Goal: Transaction & Acquisition: Purchase product/service

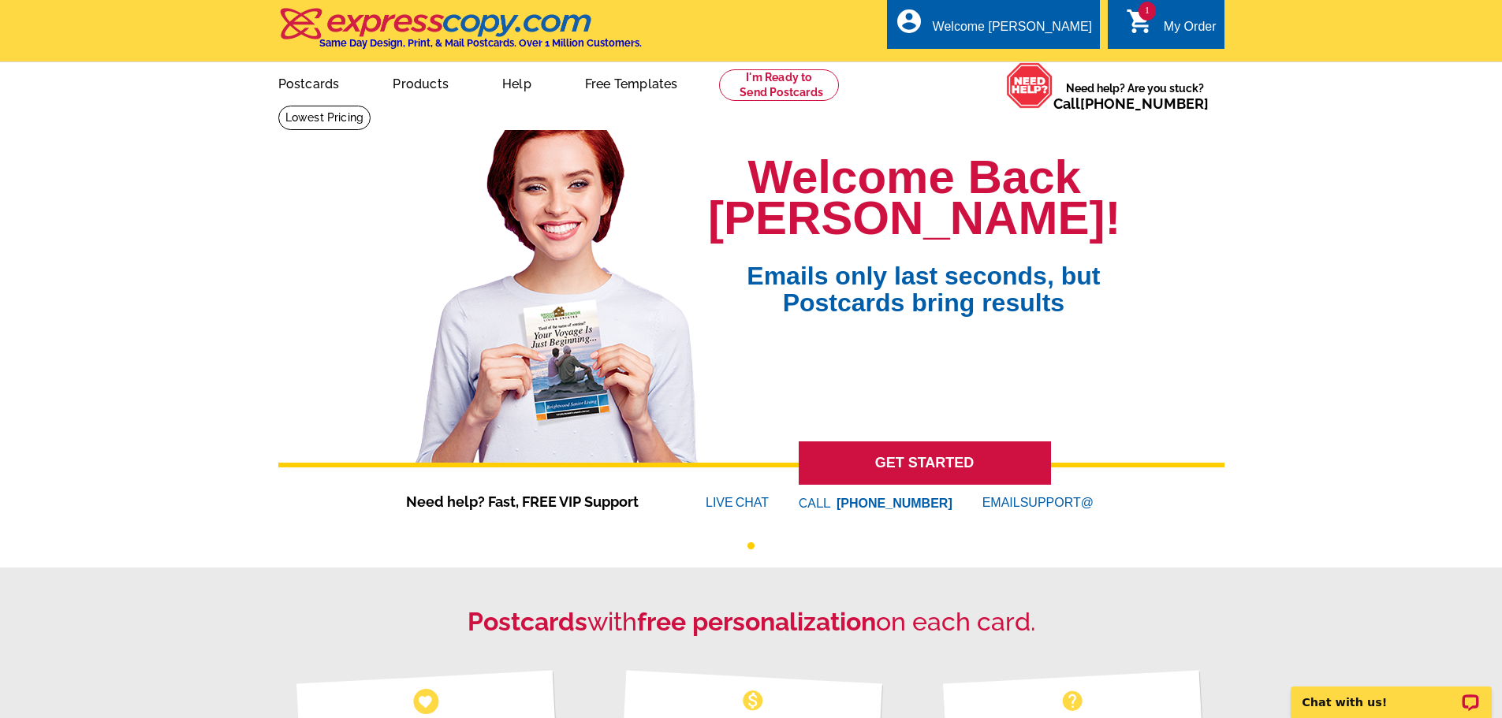
click at [1197, 33] on div "My Order" at bounding box center [1190, 31] width 53 height 22
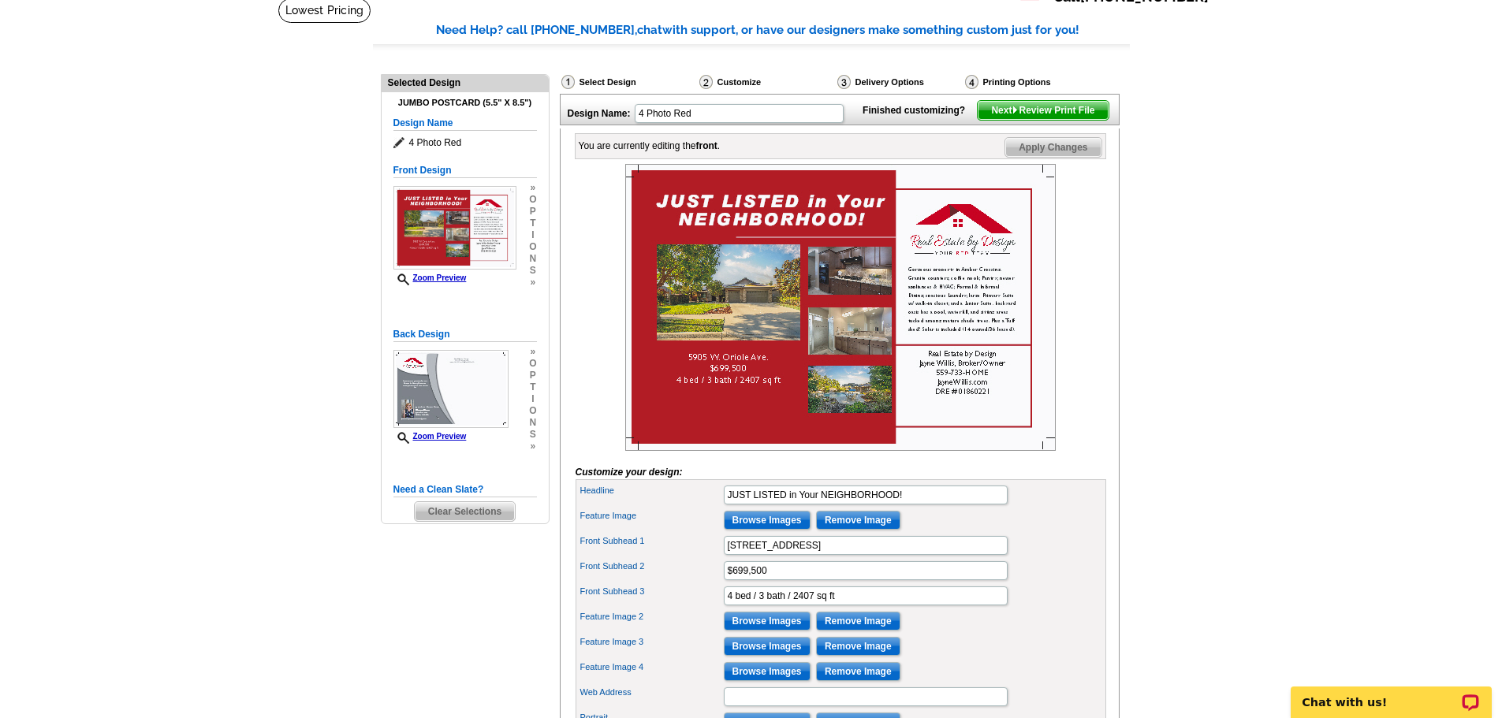
scroll to position [79, 0]
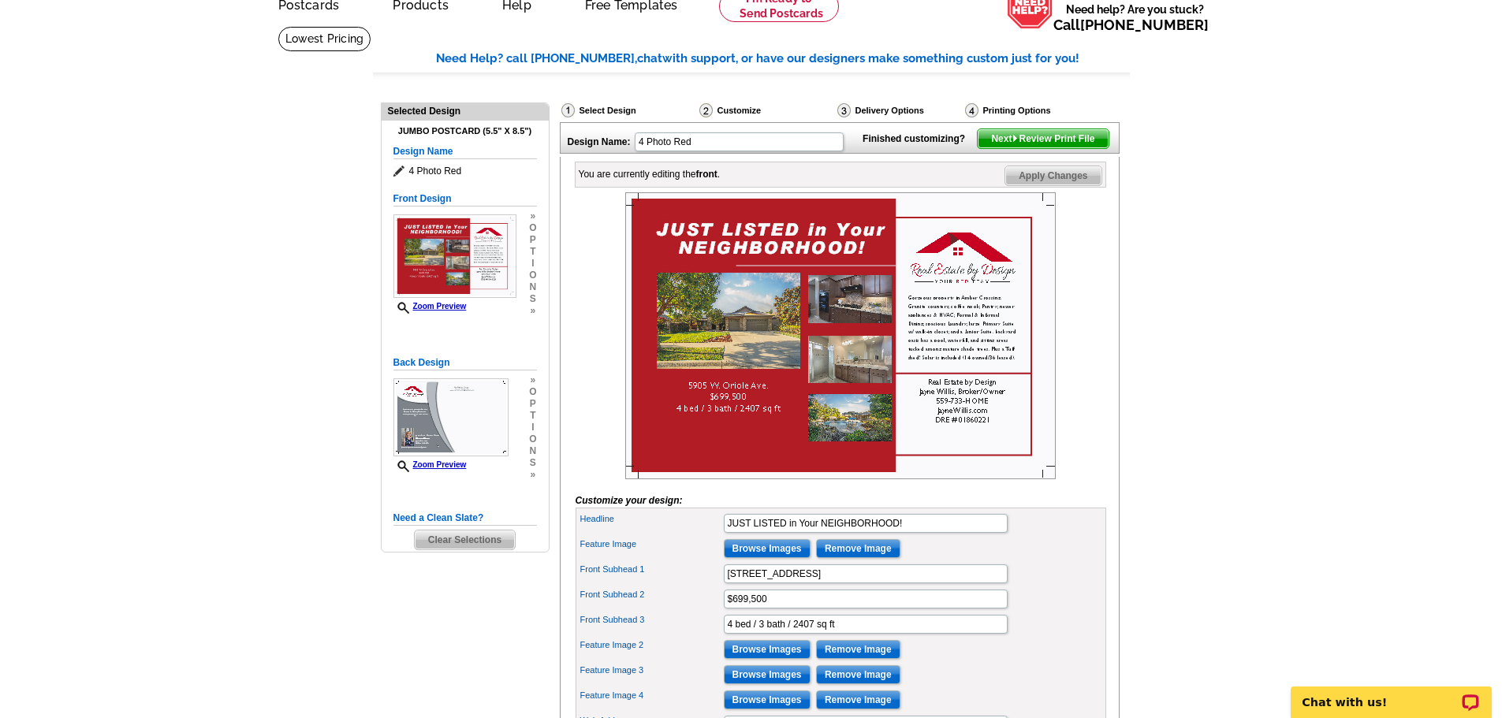
click at [1083, 148] on span "Next Review Print File" at bounding box center [1043, 138] width 130 height 19
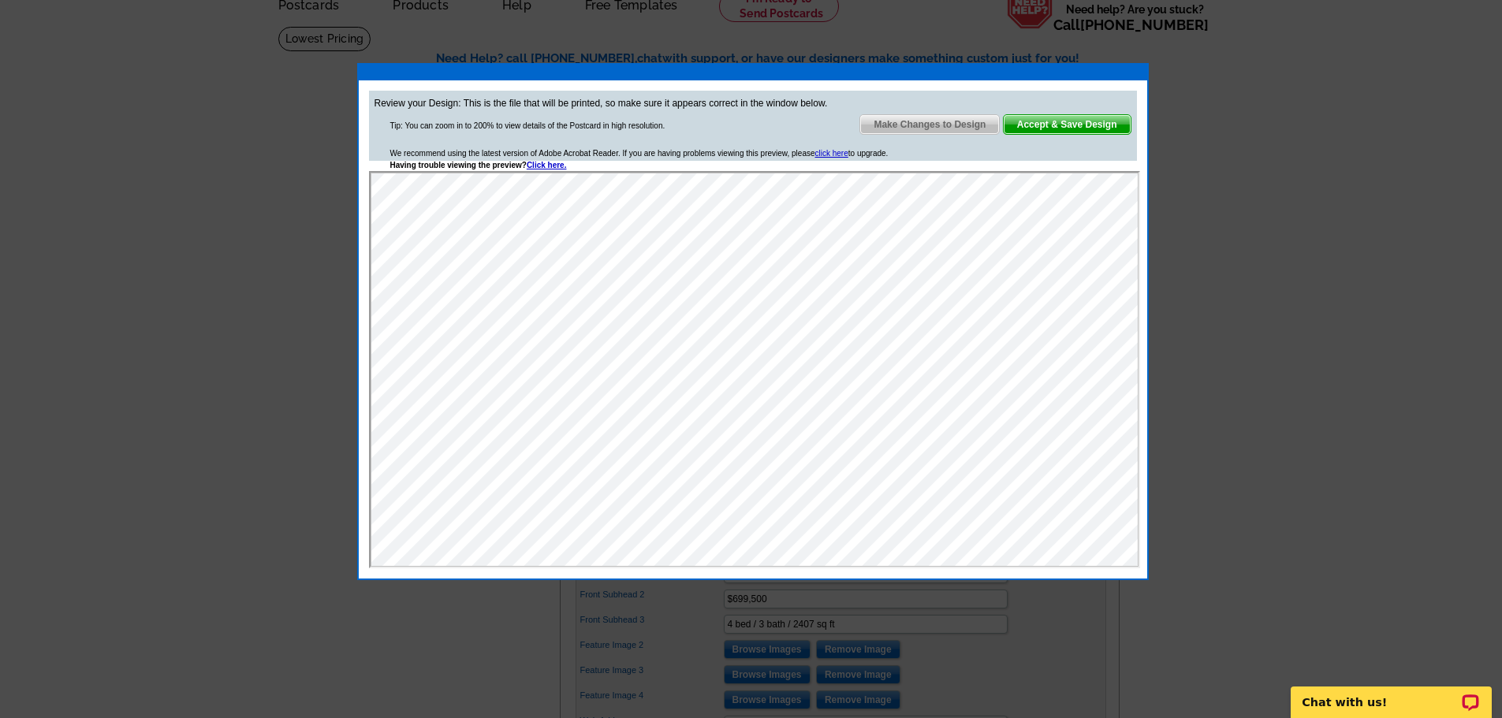
scroll to position [0, 0]
click at [1094, 125] on span "Accept & Save Design" at bounding box center [1067, 124] width 127 height 19
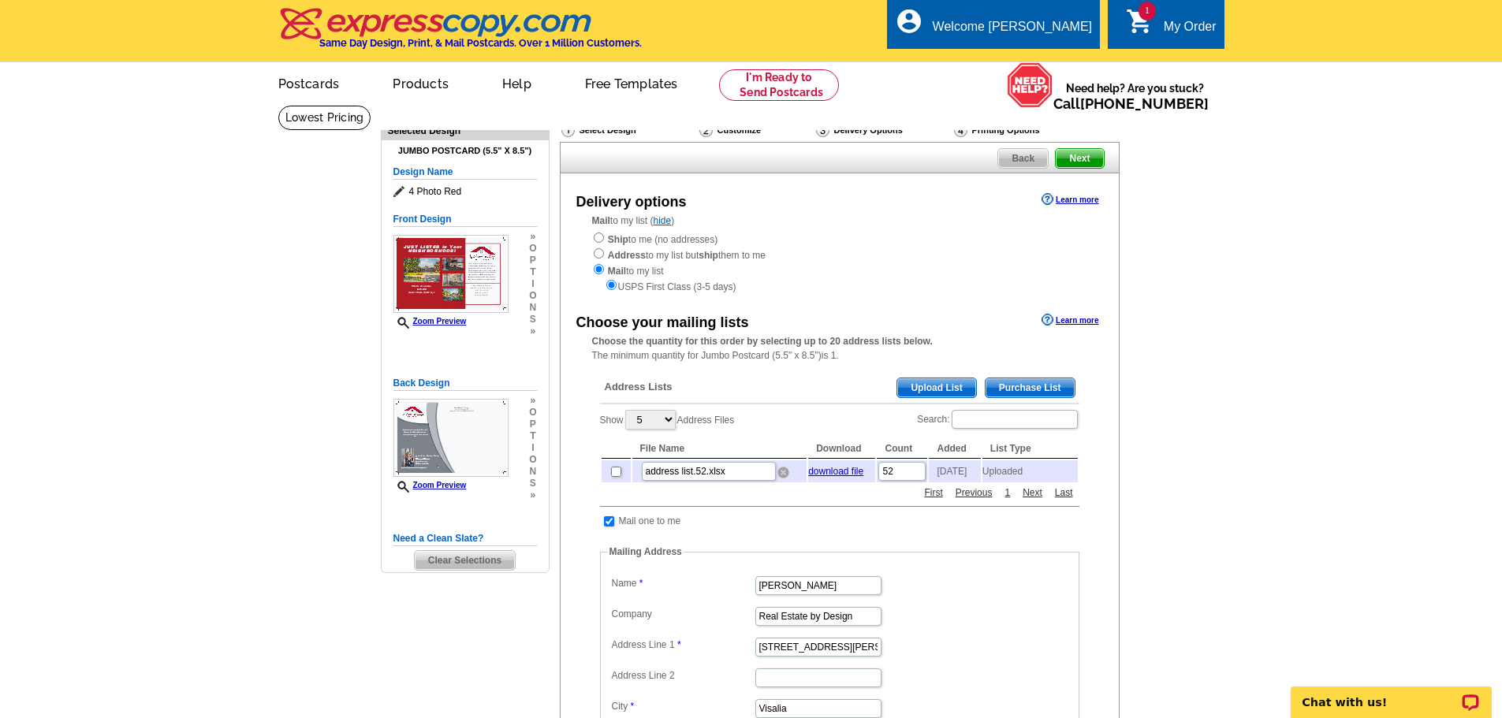
drag, startPoint x: 781, startPoint y: 478, endPoint x: 818, endPoint y: 55, distance: 424.2
click at [781, 478] on img at bounding box center [783, 473] width 12 height 12
click at [924, 386] on span "Upload List" at bounding box center [936, 387] width 78 height 19
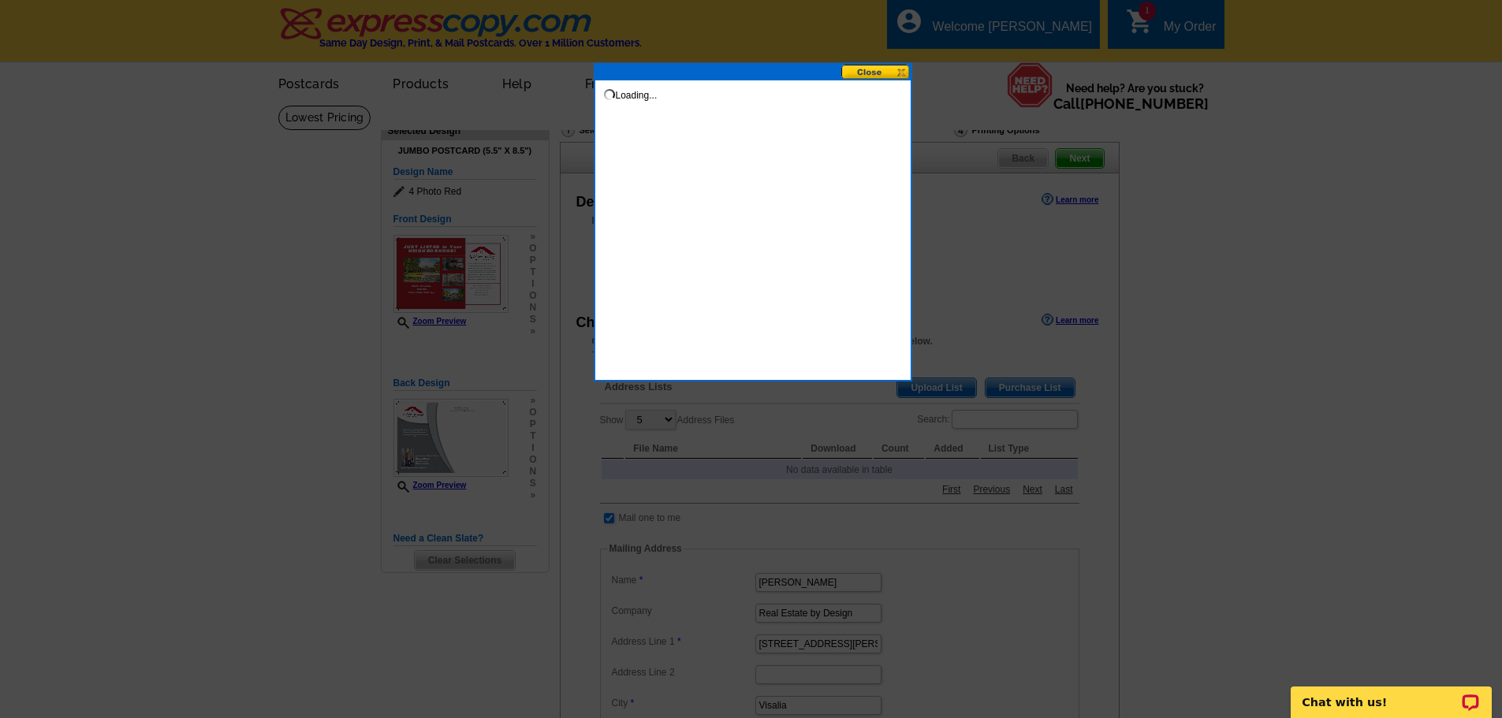
click at [884, 70] on button at bounding box center [875, 72] width 69 height 15
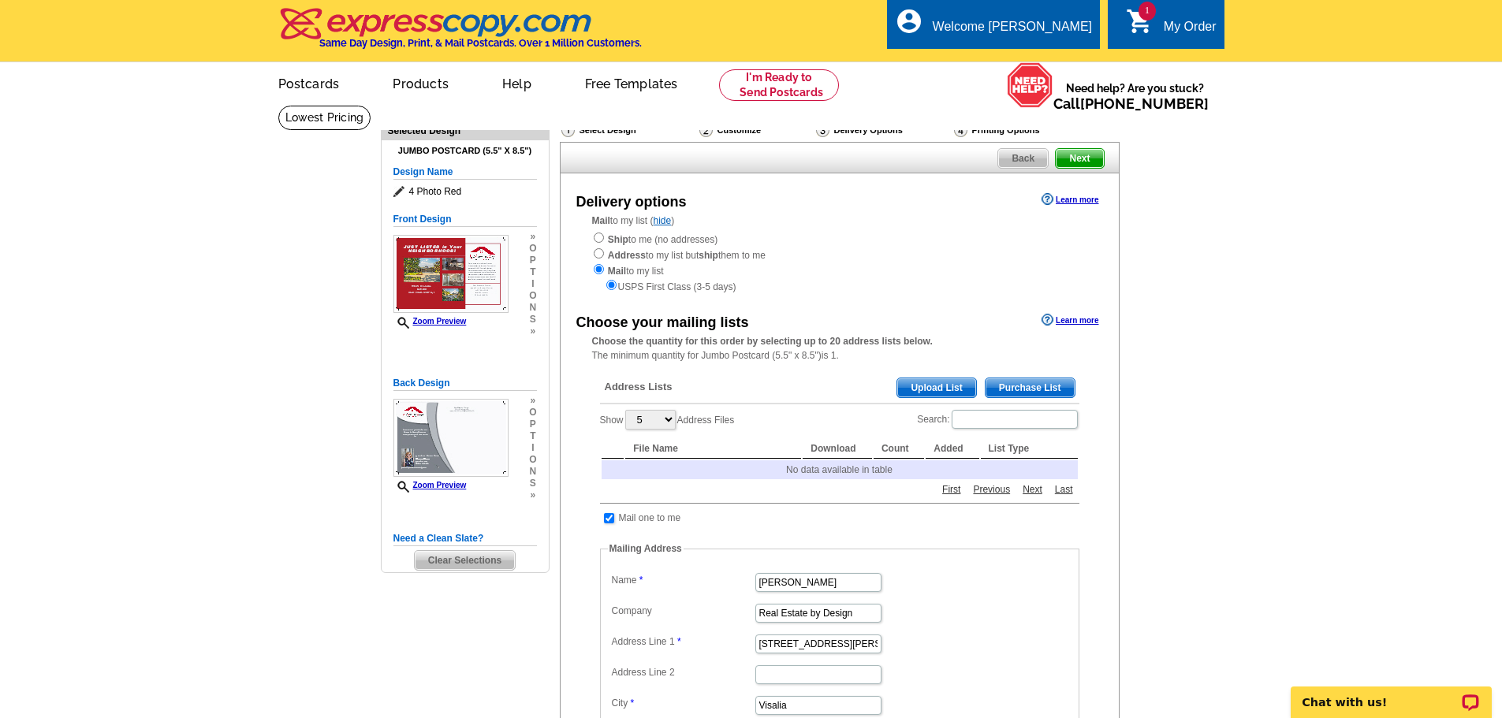
click at [1304, 378] on main "Need Help? call 800-260-5887, chat with support, or have our designers make som…" at bounding box center [751, 571] width 1502 height 932
click at [922, 386] on span "Upload List" at bounding box center [936, 387] width 78 height 19
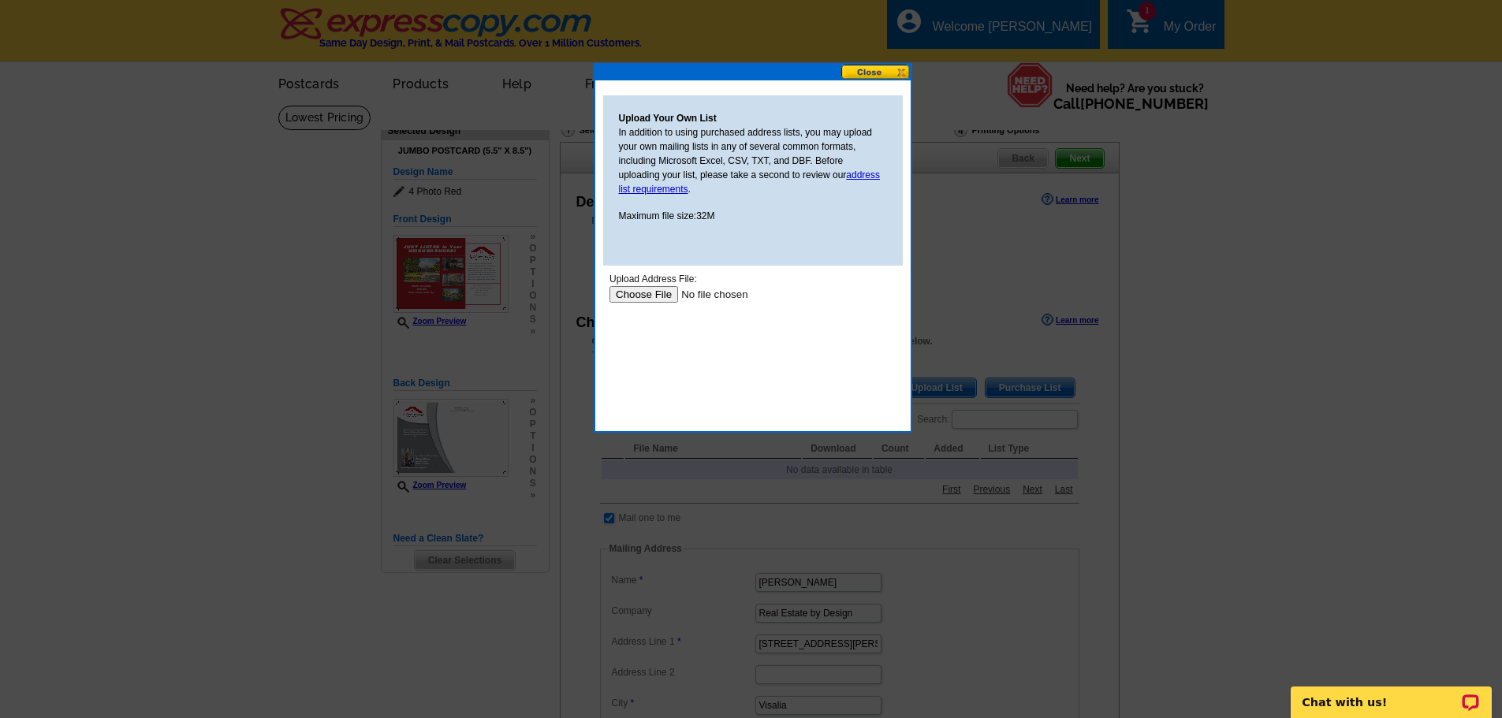
click at [740, 247] on div "Upload Your Own List In addition to using purchased address lists, you may uplo…" at bounding box center [753, 180] width 300 height 170
click at [614, 293] on input "file" at bounding box center [708, 294] width 199 height 17
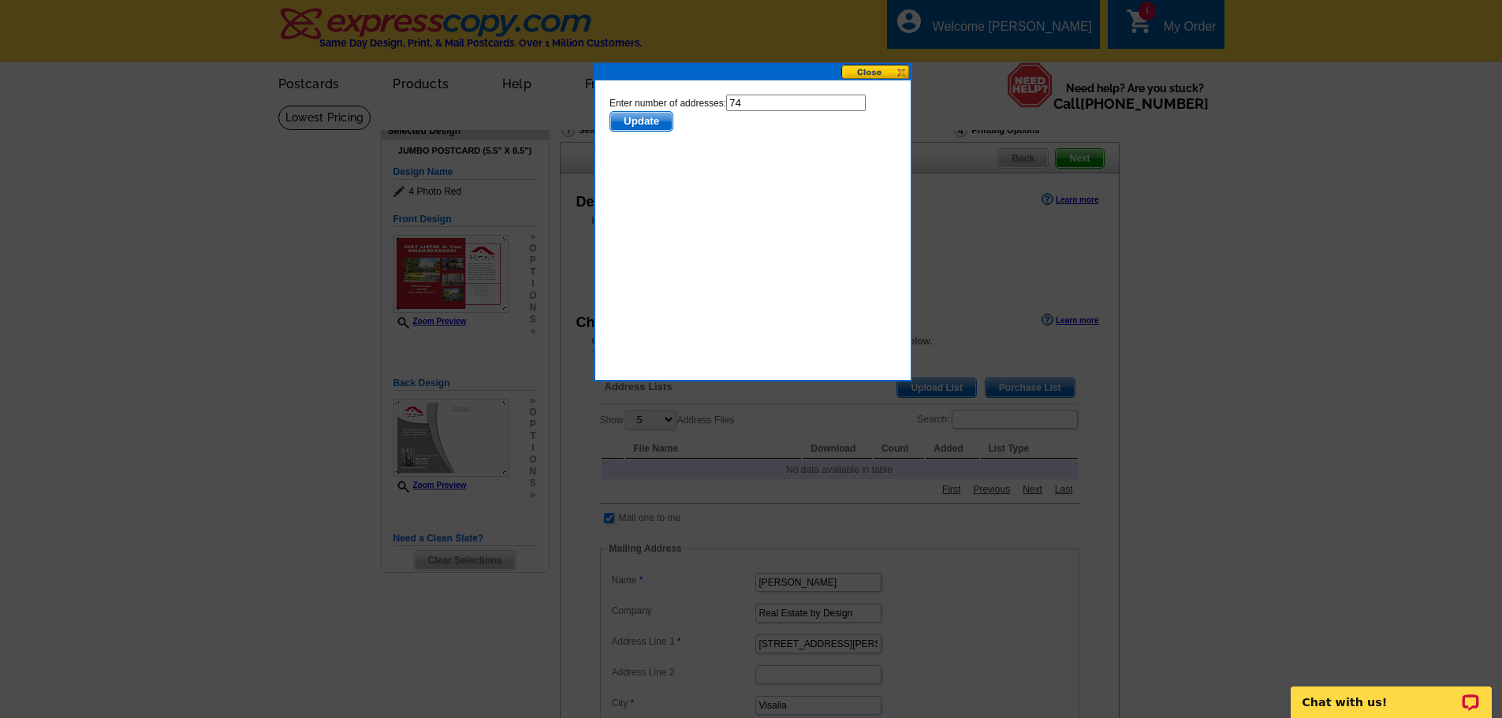
click at [798, 99] on input "74" at bounding box center [795, 103] width 140 height 17
type input "73"
click at [661, 117] on span "Update" at bounding box center [640, 121] width 62 height 19
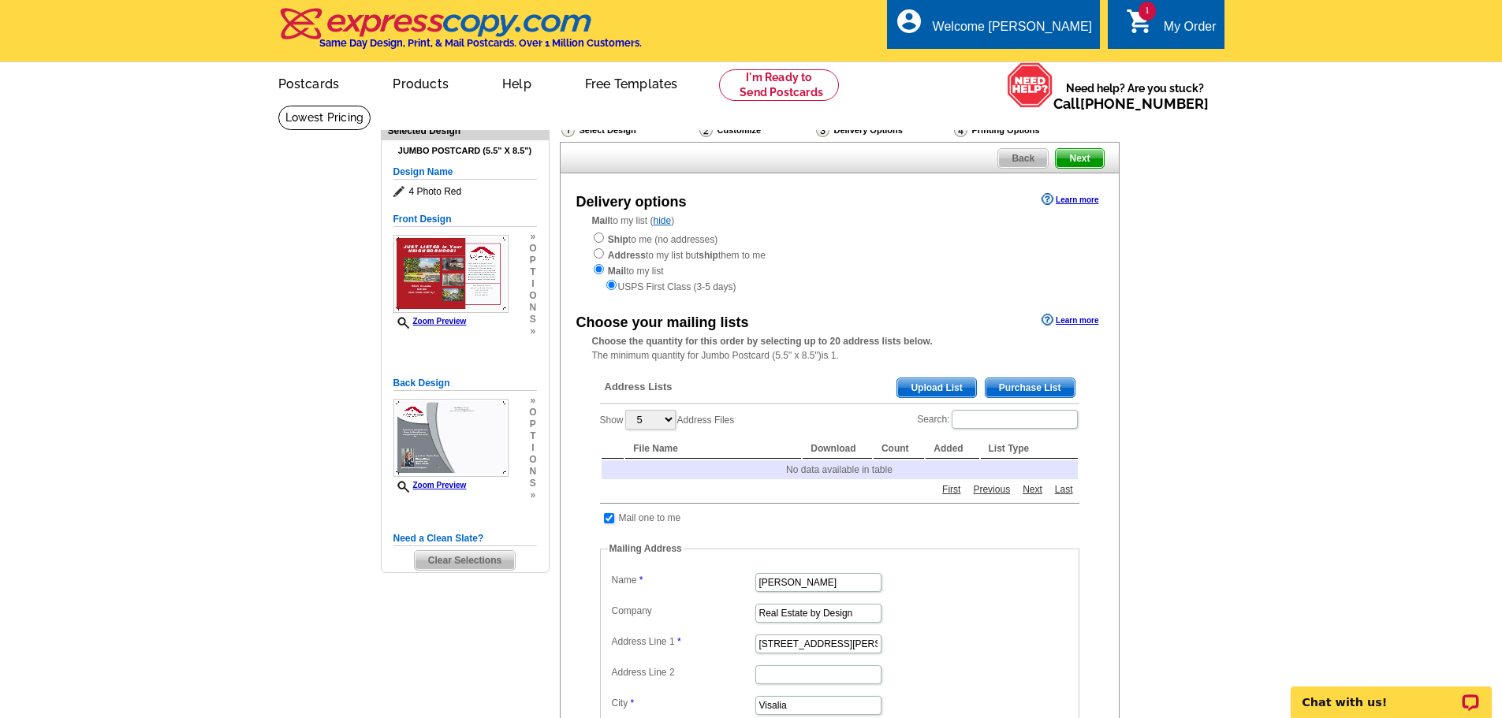
click at [1328, 292] on main "Need Help? call 800-260-5887, chat with support, or have our designers make som…" at bounding box center [751, 571] width 1502 height 932
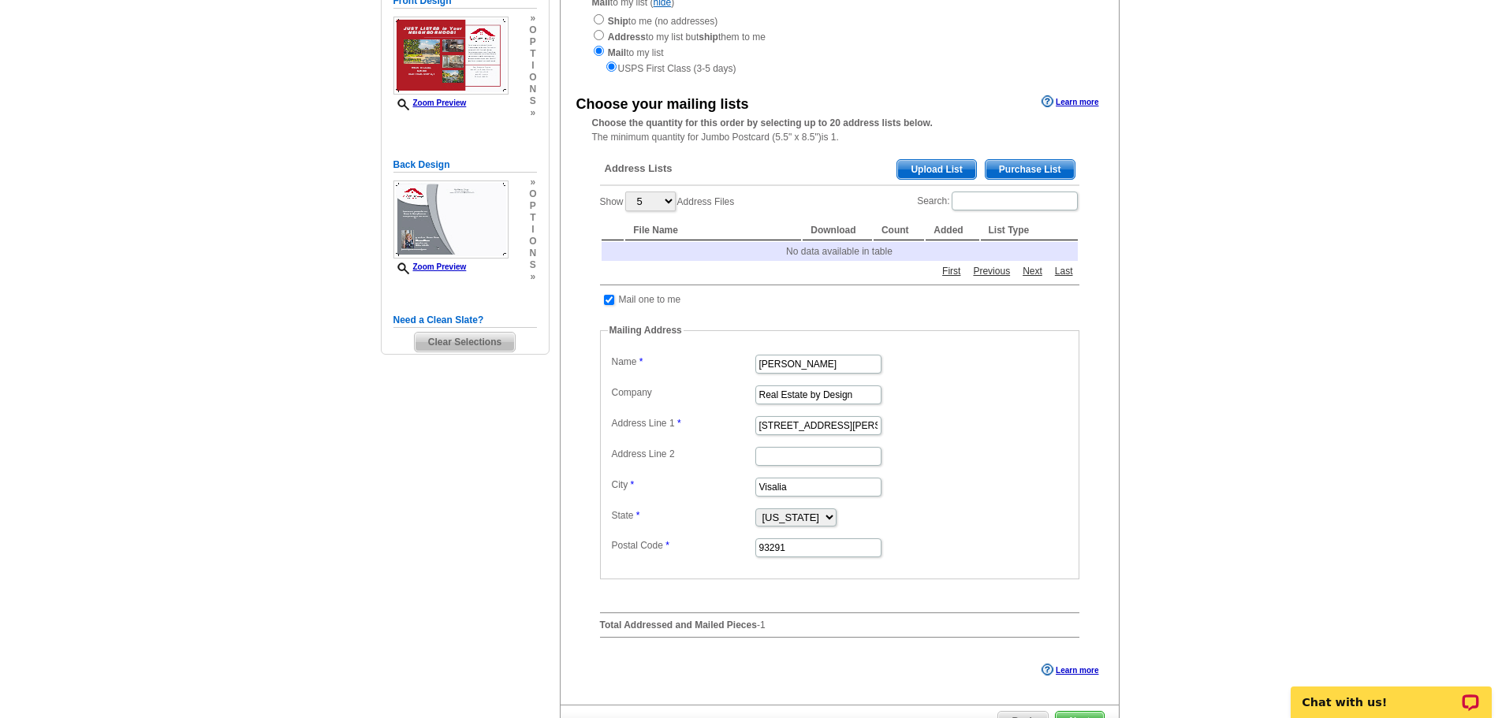
scroll to position [237, 0]
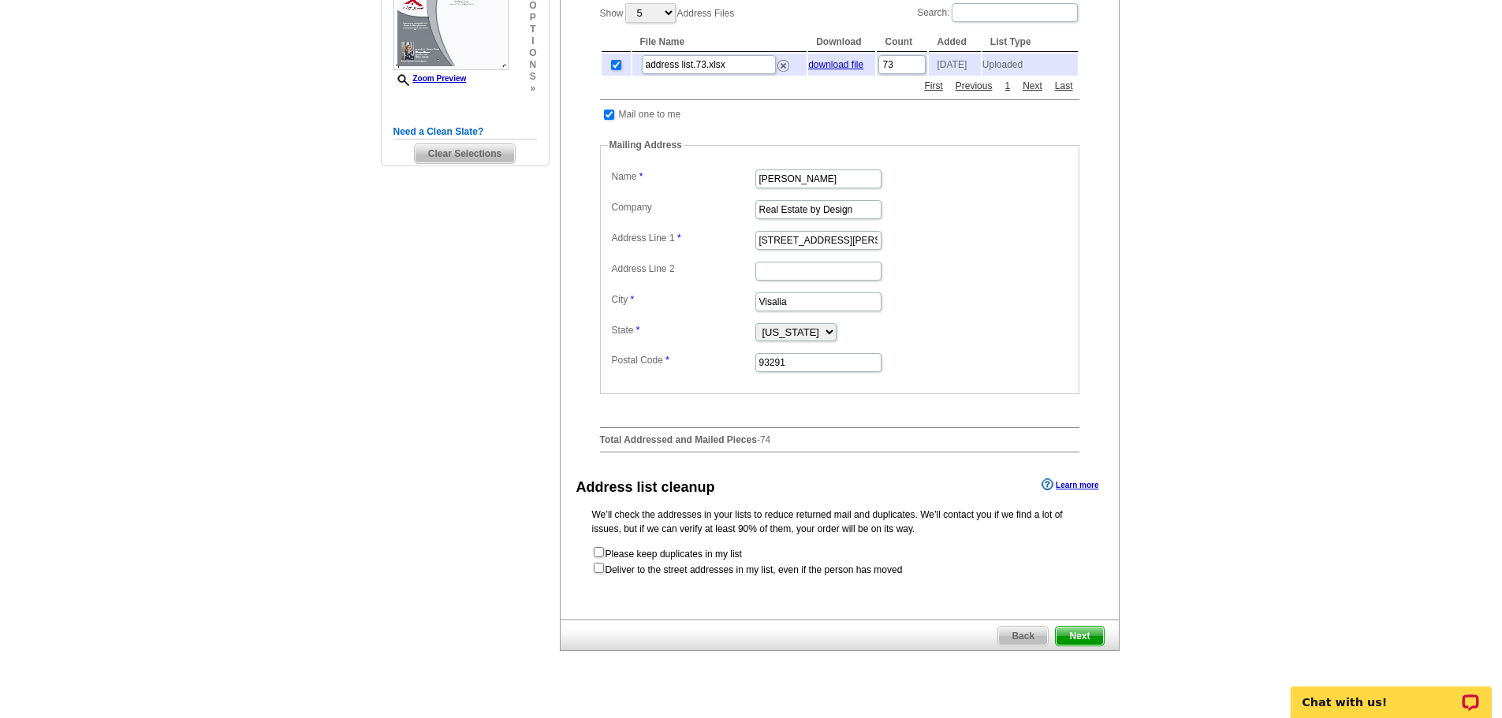
scroll to position [414, 0]
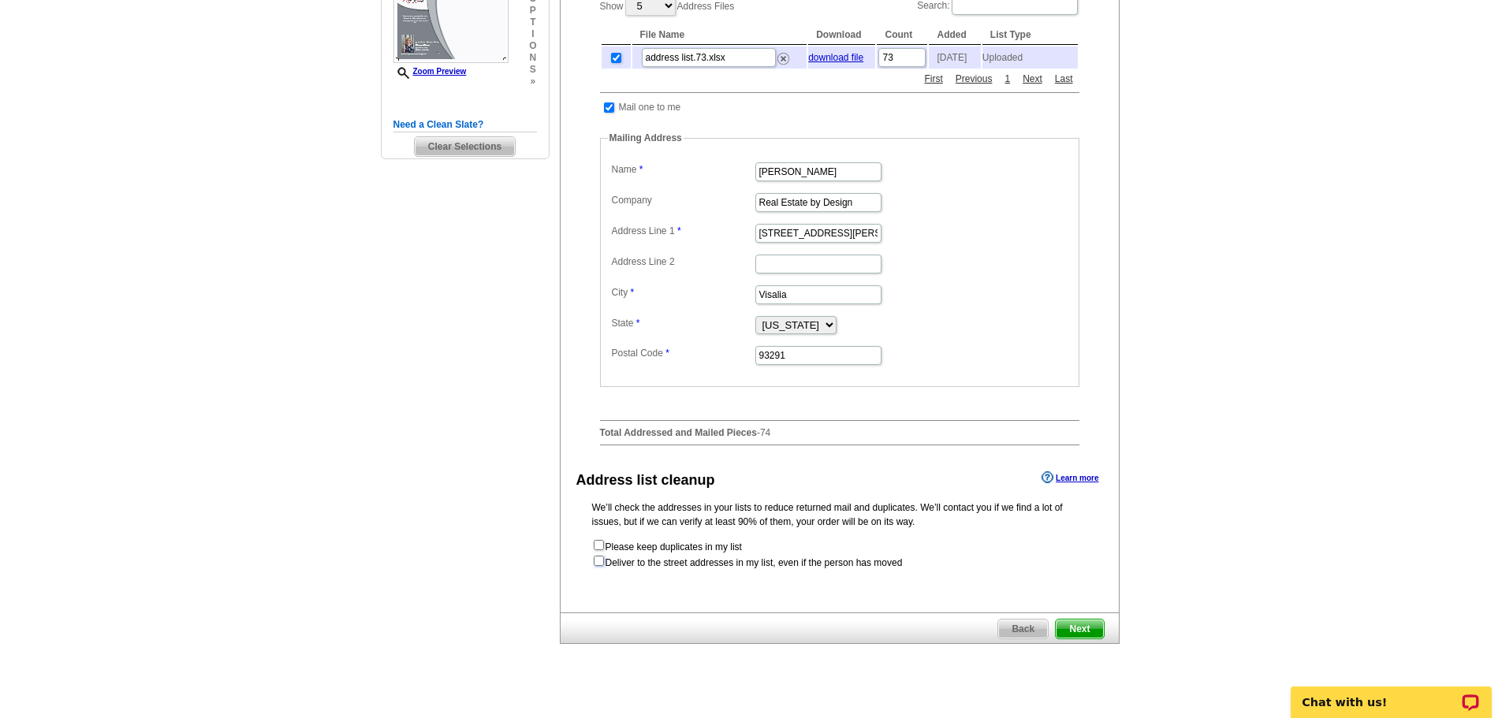
click at [596, 566] on input "checkbox" at bounding box center [599, 561] width 10 height 10
checkbox input "true"
radio input "true"
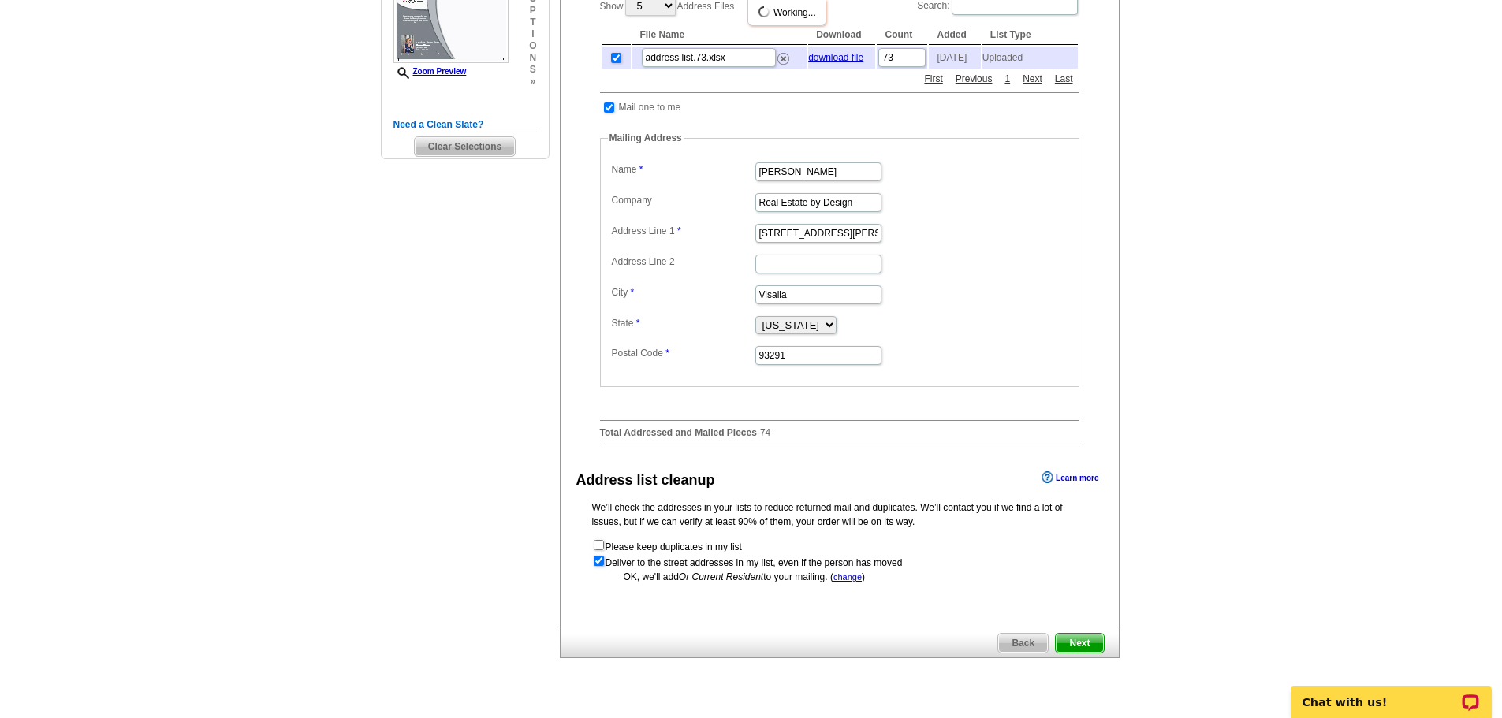
scroll to position [0, 0]
click at [1283, 490] on main "Need Help? call [PHONE_NUMBER], chat with support, or have our designers make s…" at bounding box center [751, 215] width 1502 height 1049
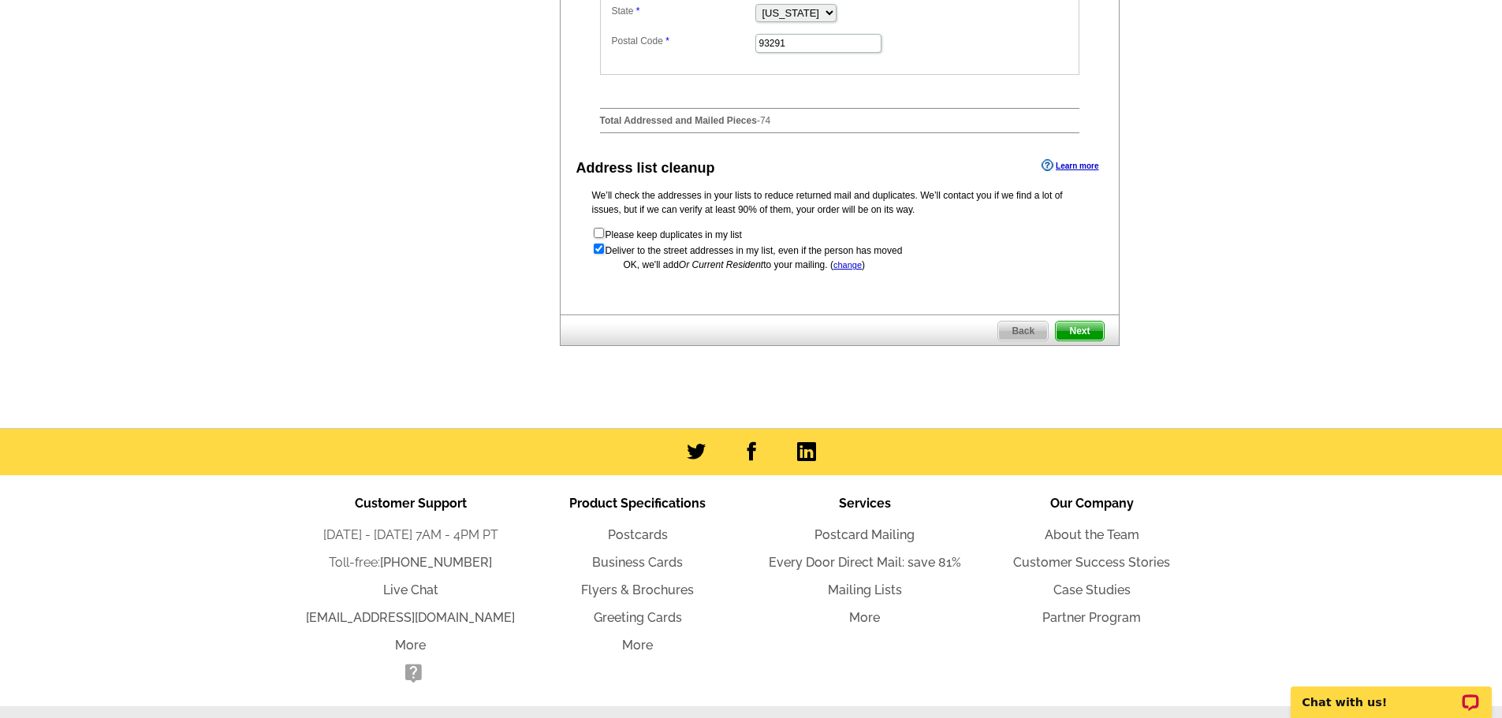
scroll to position [781, 0]
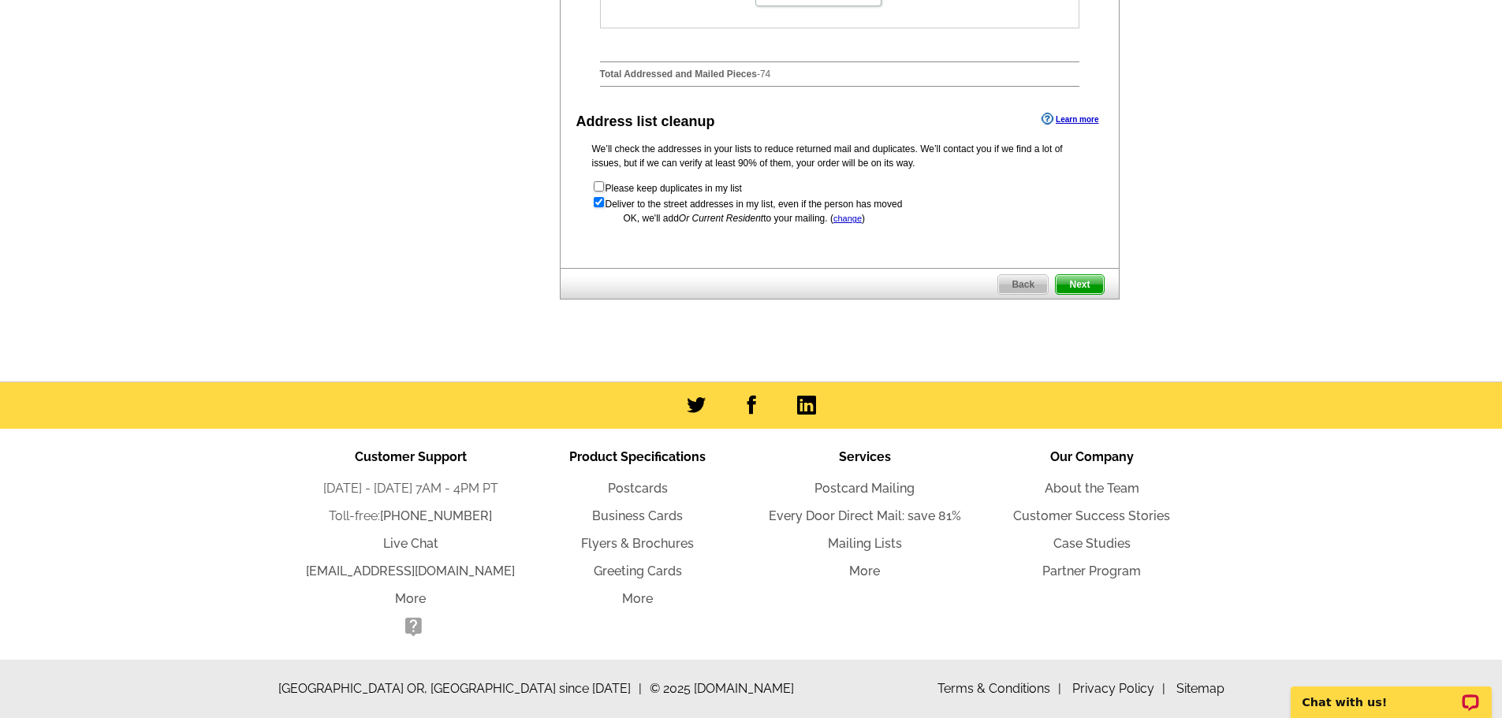
click at [1089, 285] on span "Next" at bounding box center [1079, 284] width 47 height 19
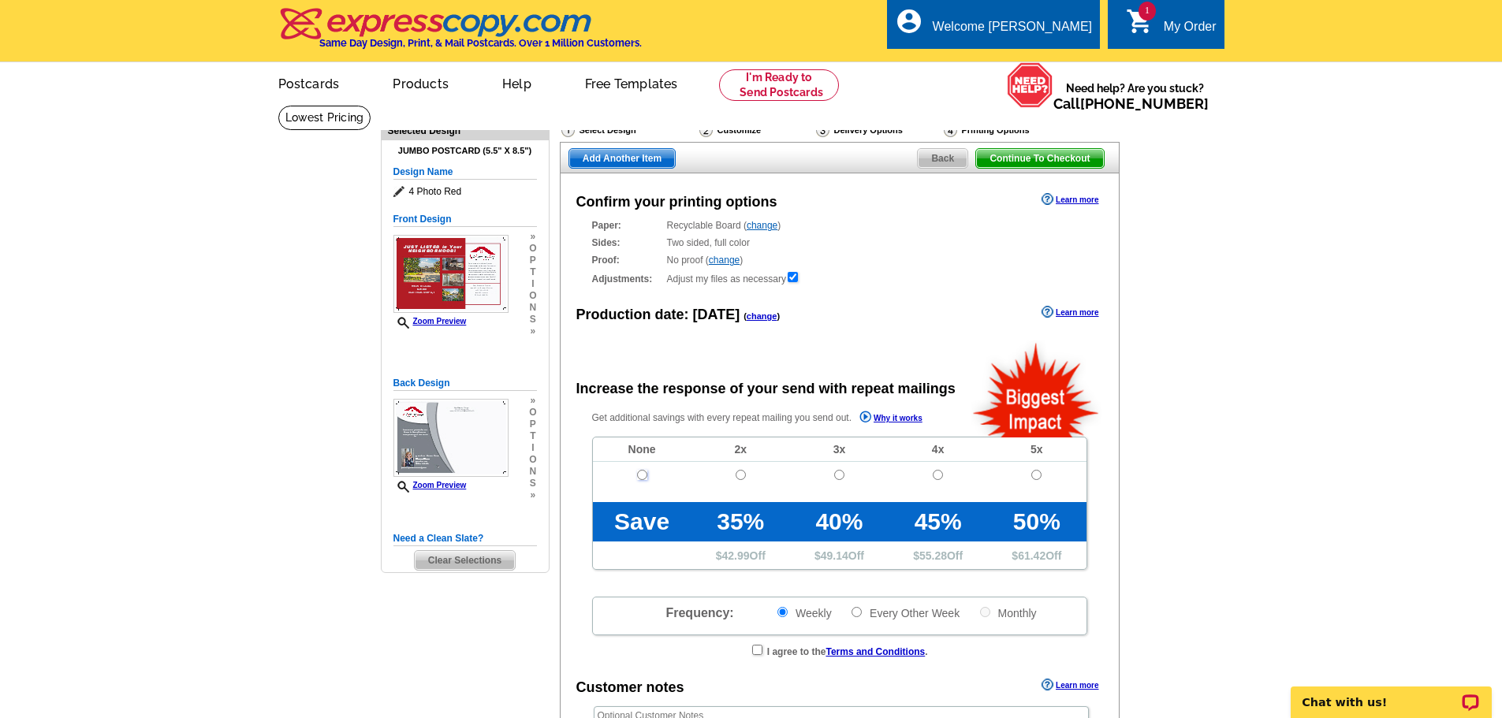
click at [643, 475] on input "radio" at bounding box center [642, 475] width 10 height 10
radio input "true"
radio input "false"
click at [1287, 434] on main "Need Help? call 800-260-5887, chat with support, or have our designers make som…" at bounding box center [751, 533] width 1502 height 857
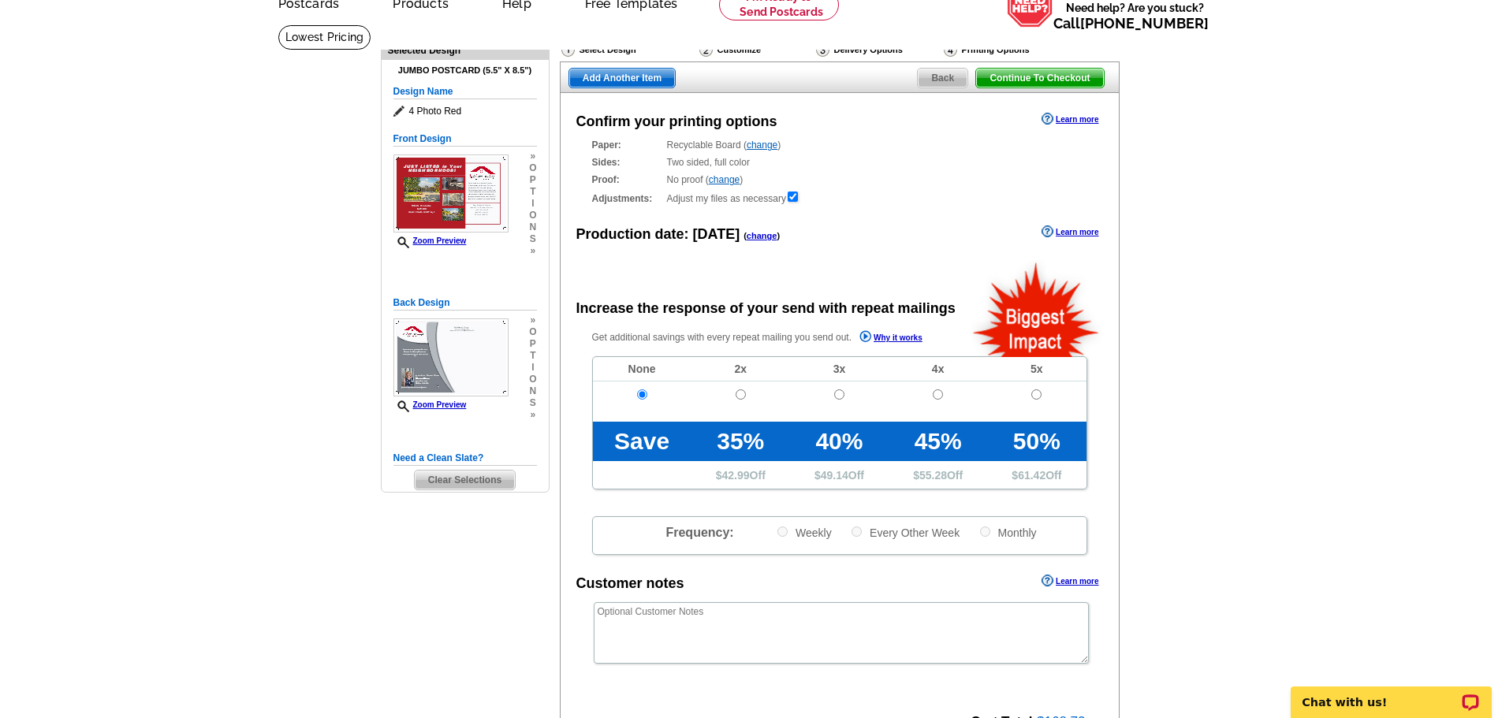
scroll to position [394, 0]
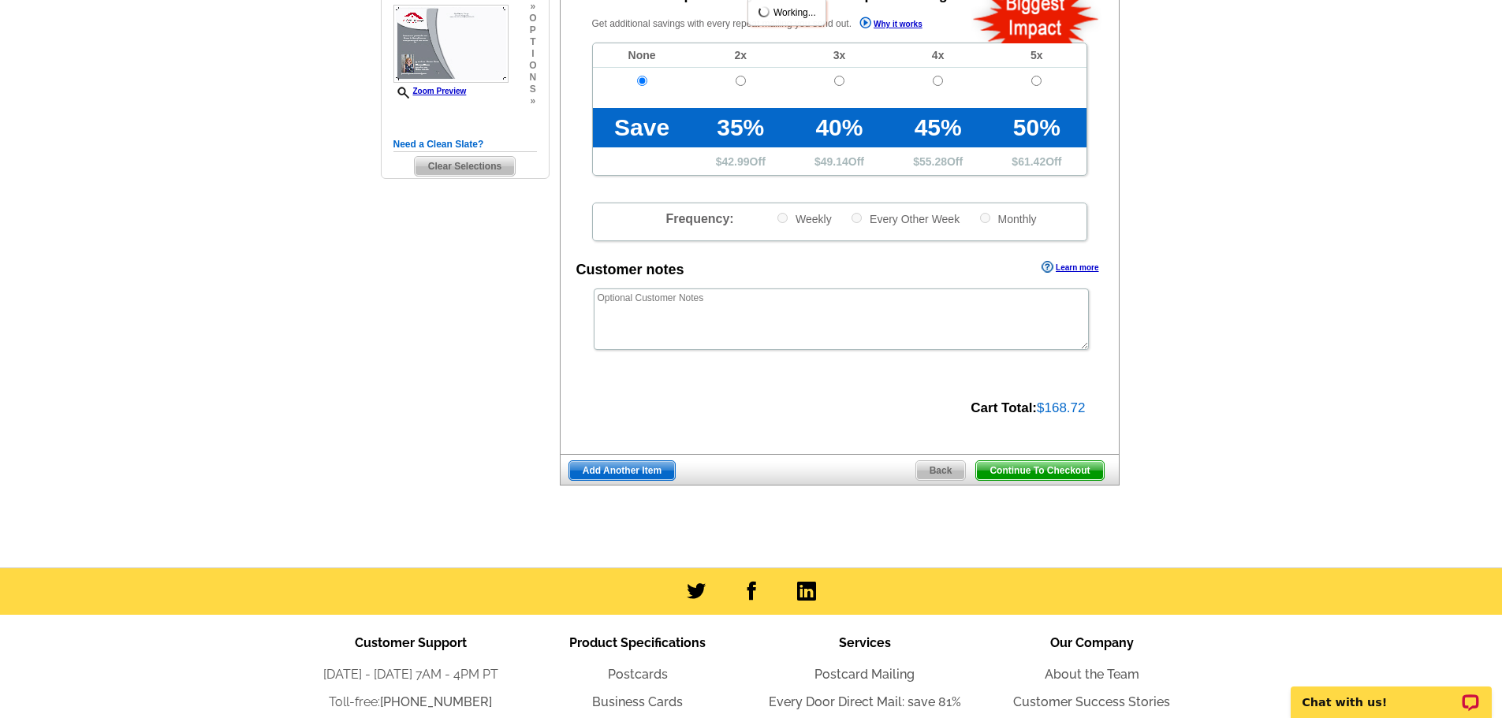
click at [1075, 471] on span "Continue To Checkout" at bounding box center [1039, 470] width 127 height 19
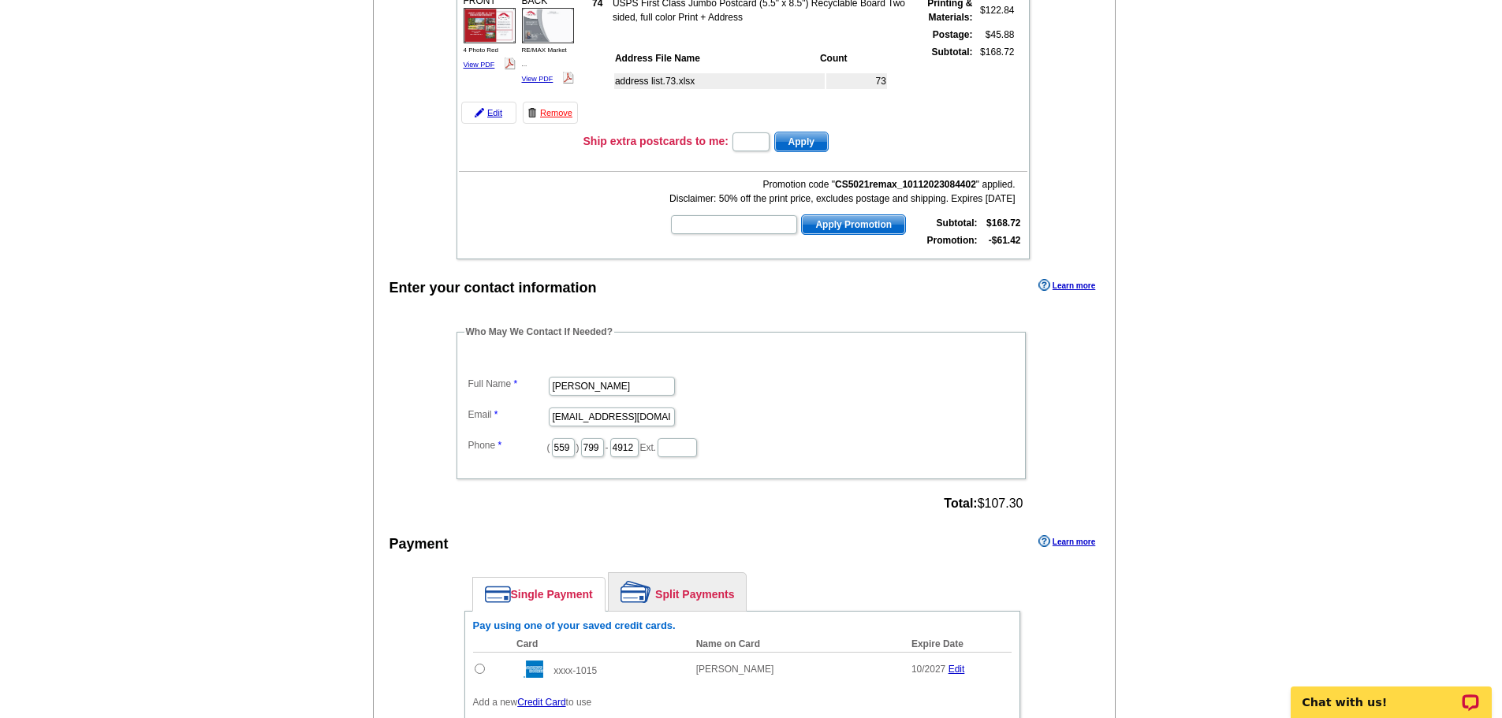
scroll to position [237, 0]
click at [1395, 237] on main "Add Another Item Checkout Order Name: My Order 2025-08-28 Save Order Review you…" at bounding box center [751, 393] width 1502 height 1050
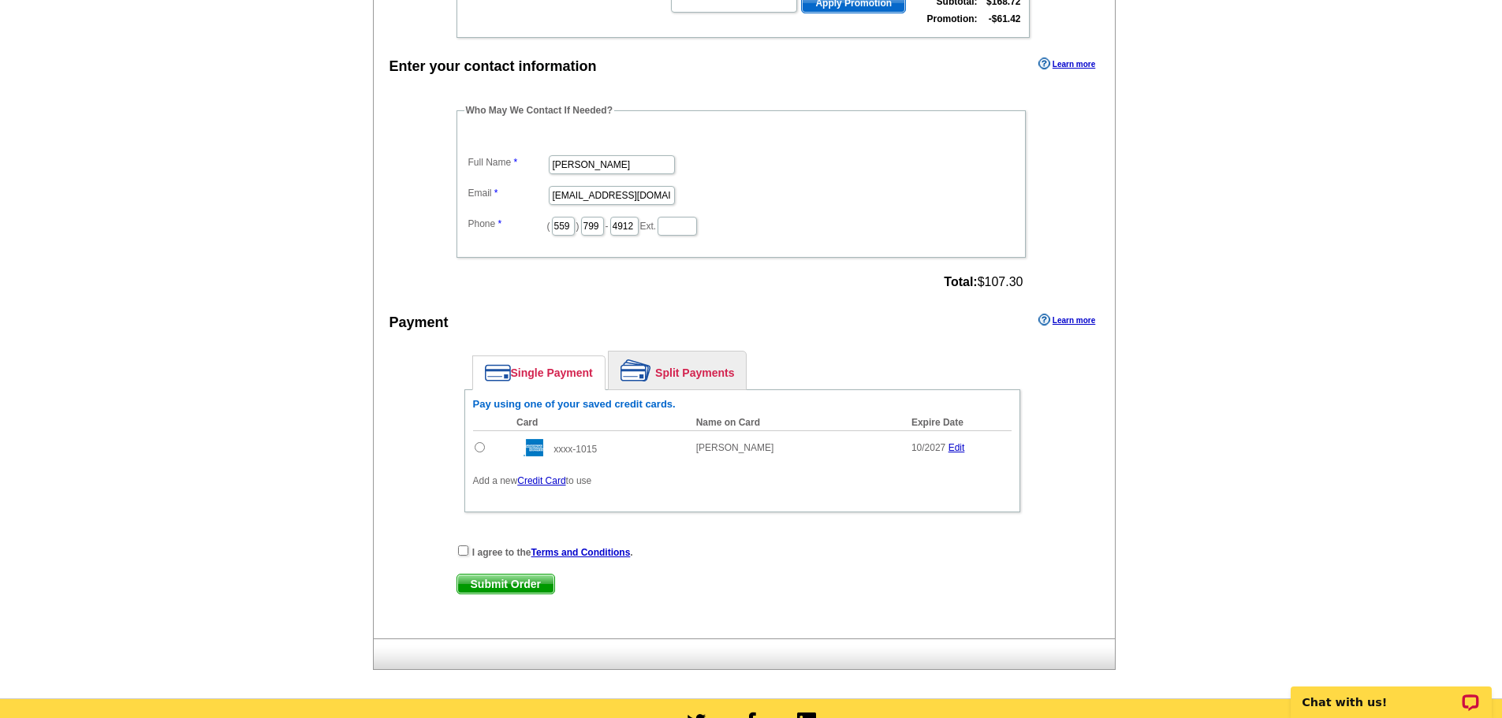
scroll to position [473, 0]
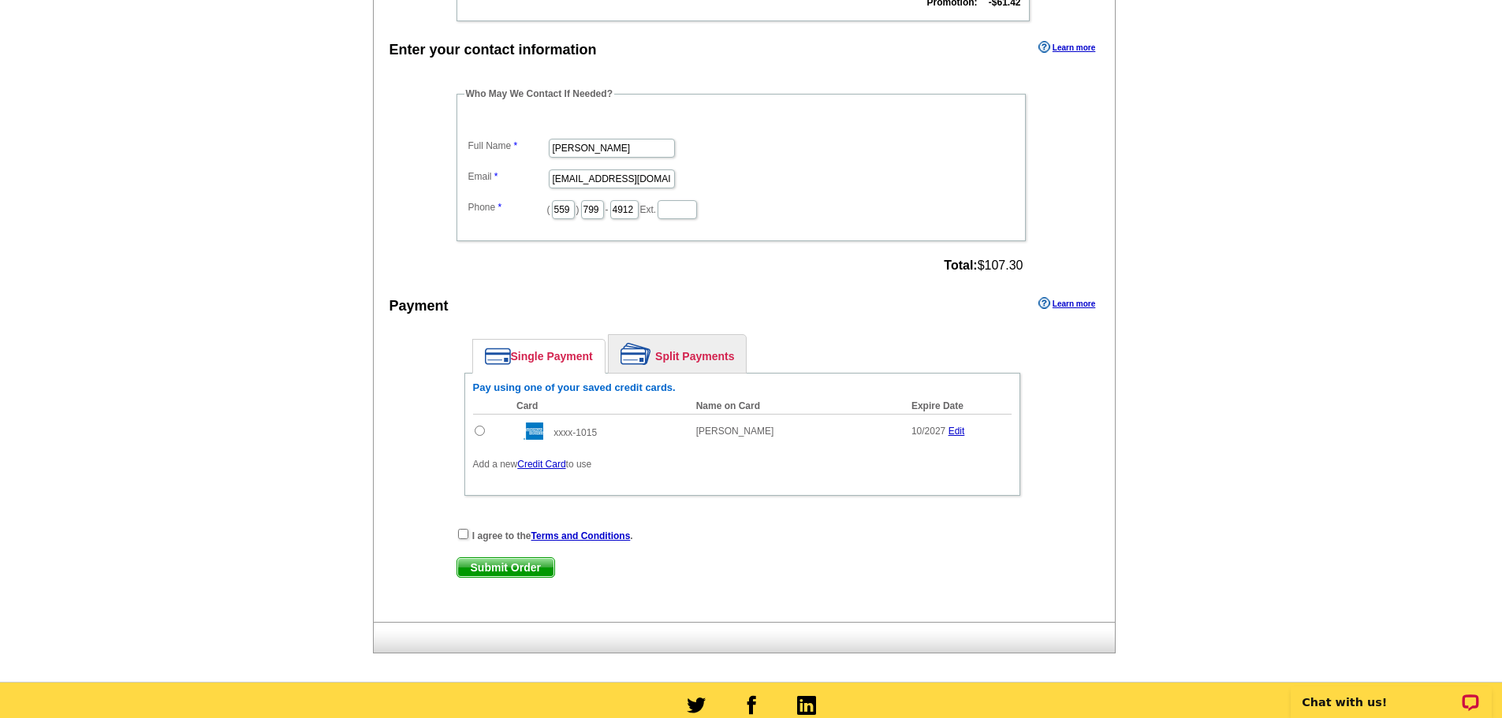
click at [482, 431] on input "radio" at bounding box center [480, 431] width 10 height 10
radio input "true"
click at [462, 538] on input "checkbox" at bounding box center [463, 534] width 10 height 10
checkbox input "true"
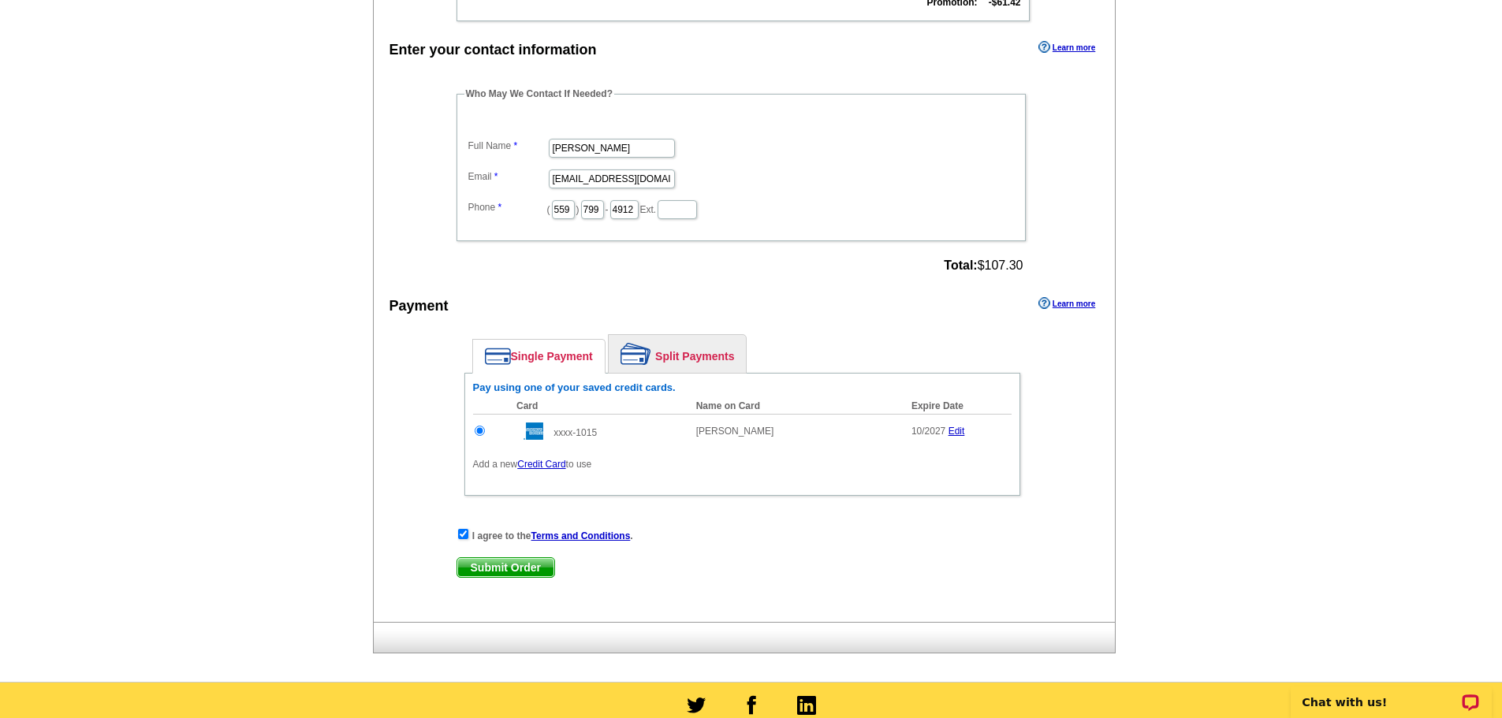
click at [481, 567] on span "Submit Order" at bounding box center [505, 567] width 97 height 19
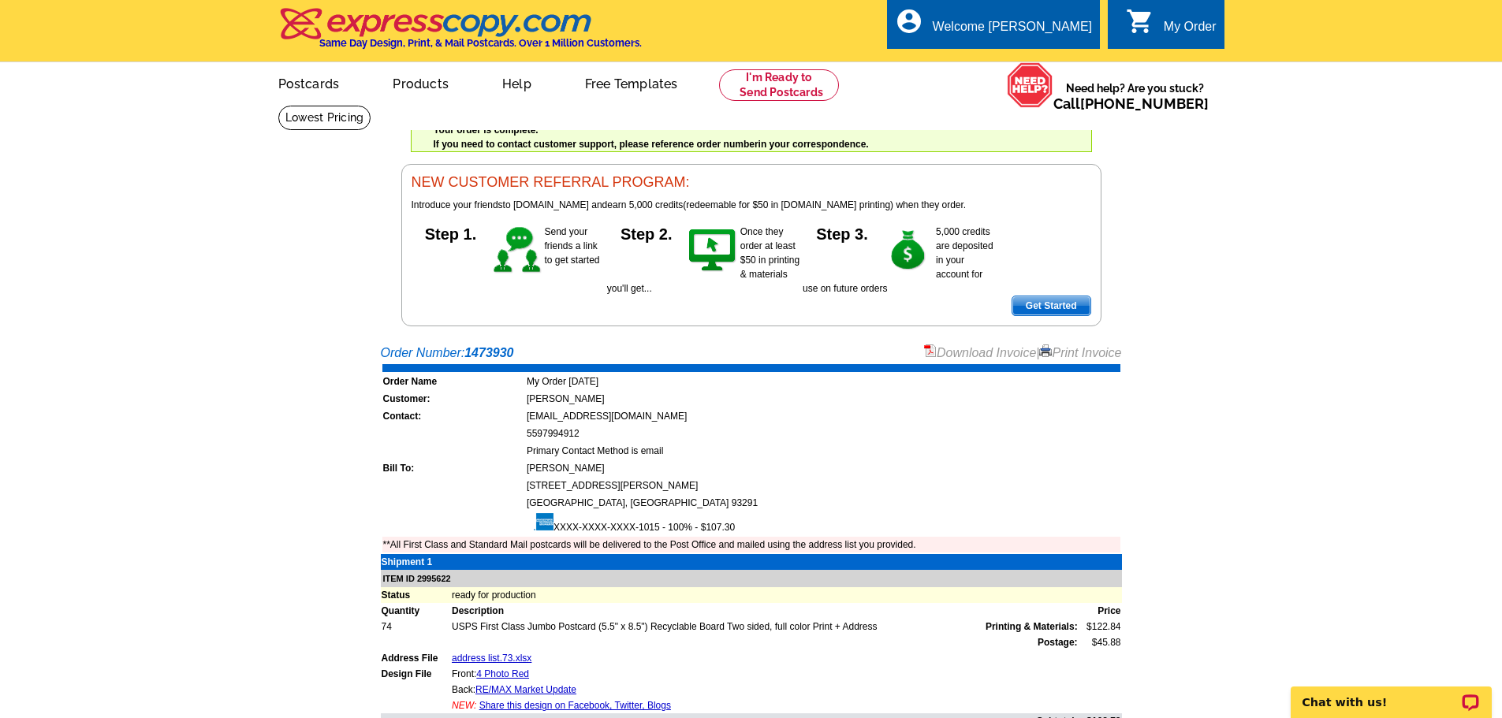
click at [982, 353] on link "Download Invoice" at bounding box center [980, 352] width 112 height 13
